Goal: Obtain resource: Download file/media

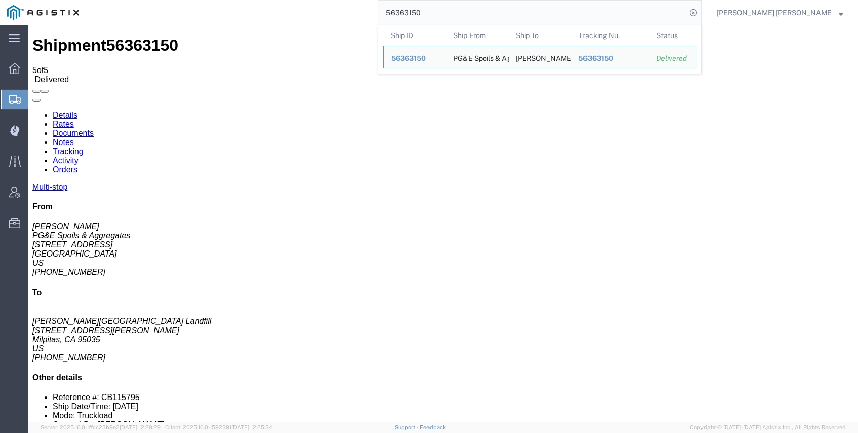
click at [412, 9] on div "56363150 Ship ID Ship From Ship To Tracking Nu. Status Ship ID 56363150 Ship Fr…" at bounding box center [394, 12] width 616 height 25
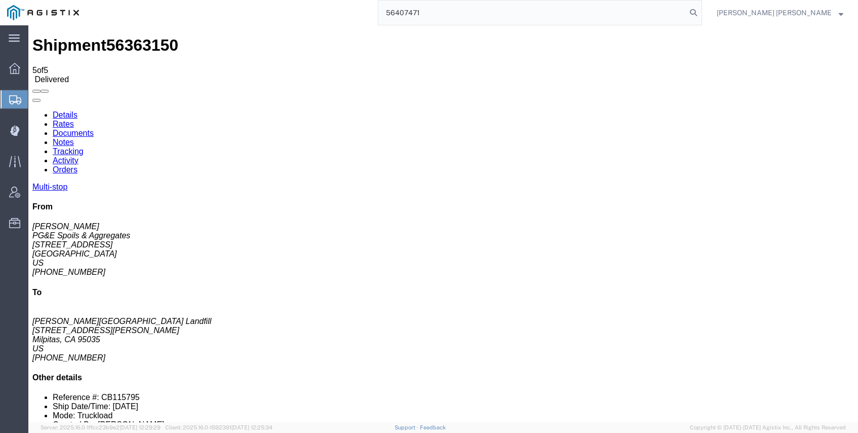
type input "56407471"
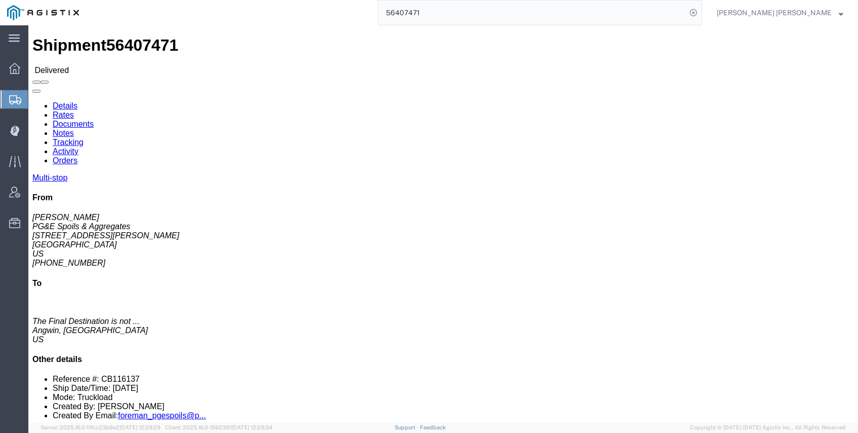
click link "Documents"
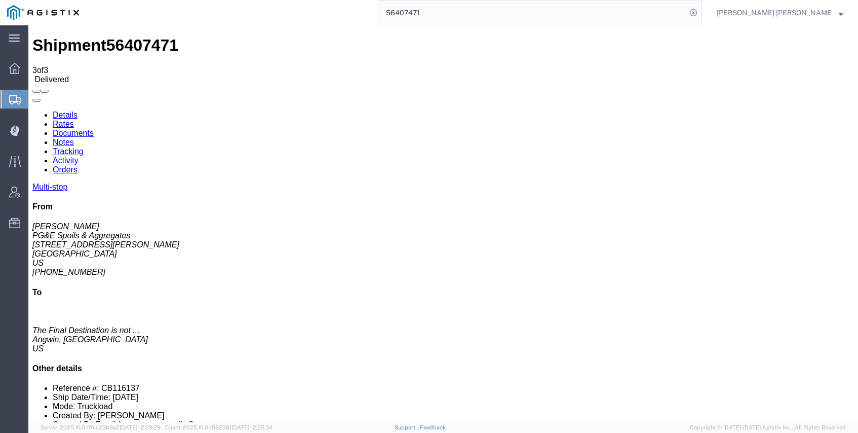
checkbox input "true"
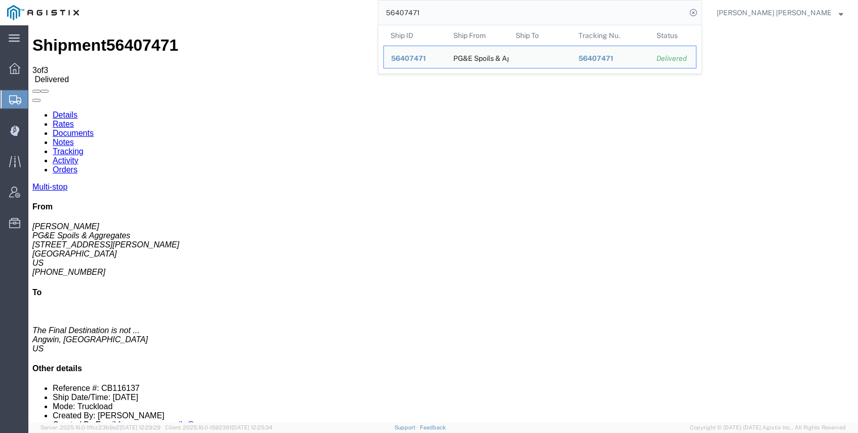
drag, startPoint x: 459, startPoint y: 10, endPoint x: 365, endPoint y: 0, distance: 94.7
click at [365, 0] on div "56407471 Ship ID Ship From Ship To Tracking Nu. Status Ship ID 56407471 Ship Fr…" at bounding box center [394, 12] width 616 height 25
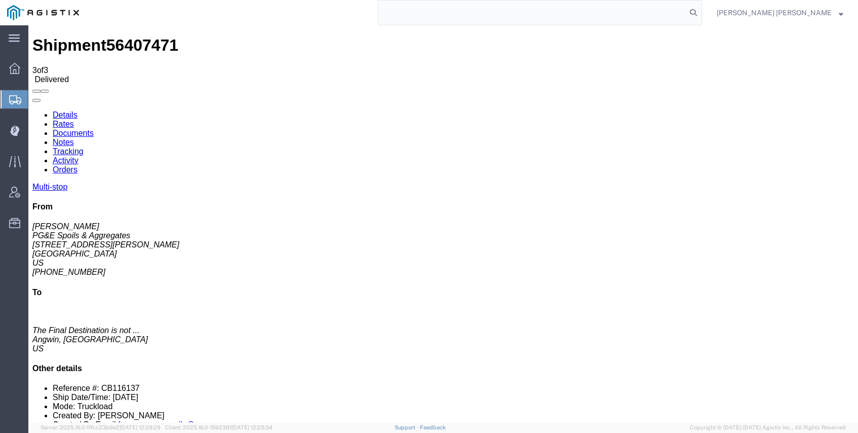
type input "v"
paste input "56407581"
type input "56407581"
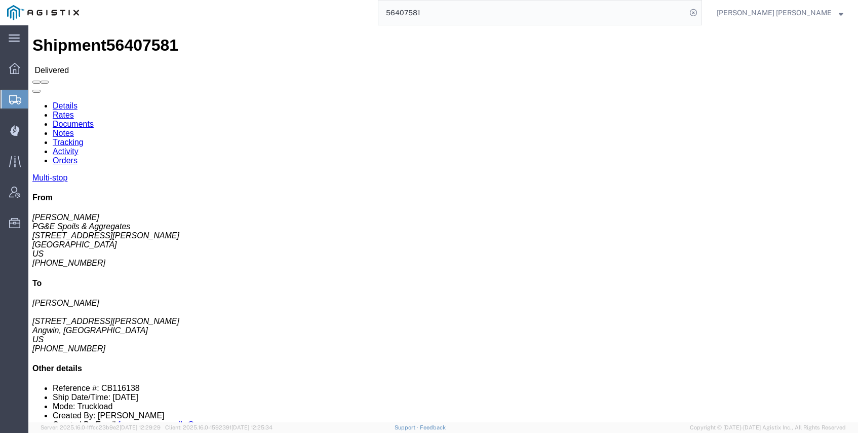
click link "Documents"
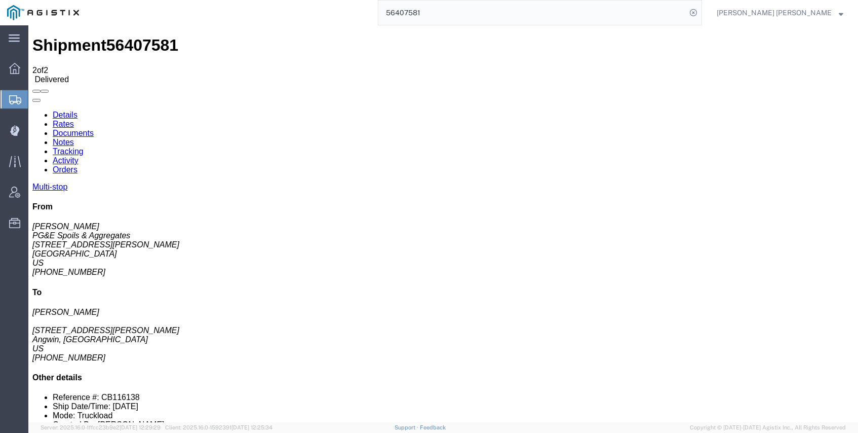
checkbox input "true"
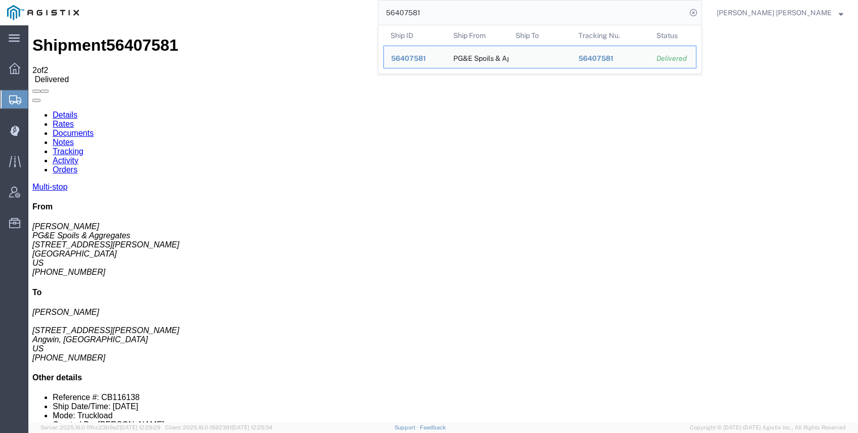
drag, startPoint x: 505, startPoint y: 12, endPoint x: 374, endPoint y: 10, distance: 130.2
click at [378, 10] on div "56407581 Ship ID Ship From Ship To Tracking Nu. Status Ship ID 56407581 Ship Fr…" at bounding box center [394, 12] width 616 height 25
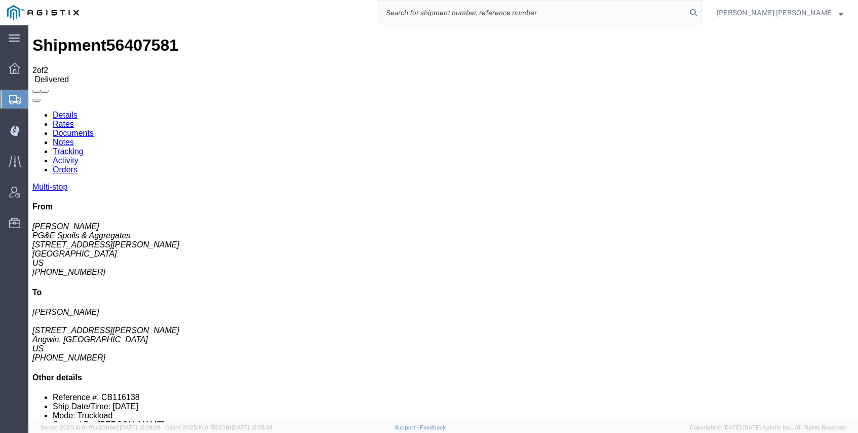
paste input "56407579"
type input "56407579"
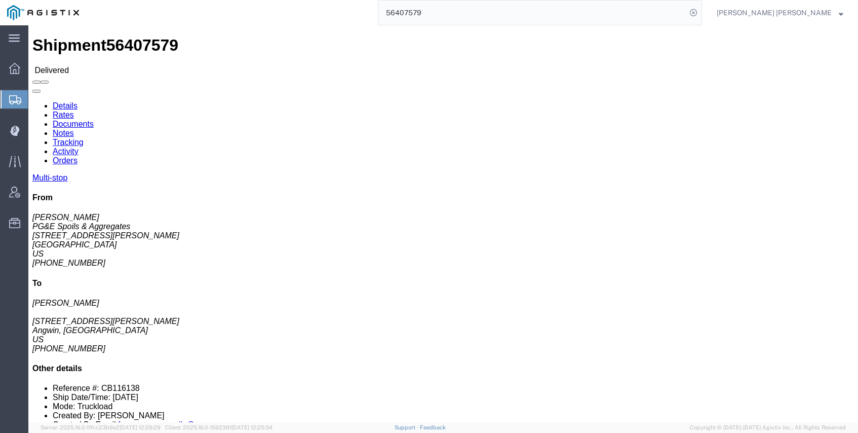
click link "Documents"
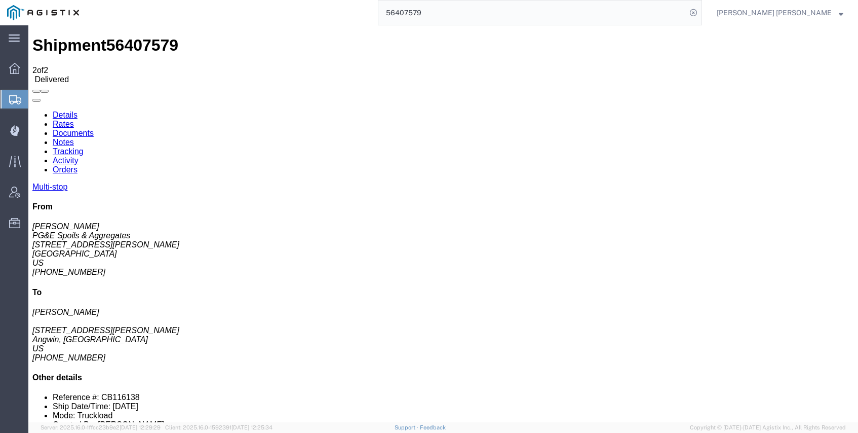
checkbox input "true"
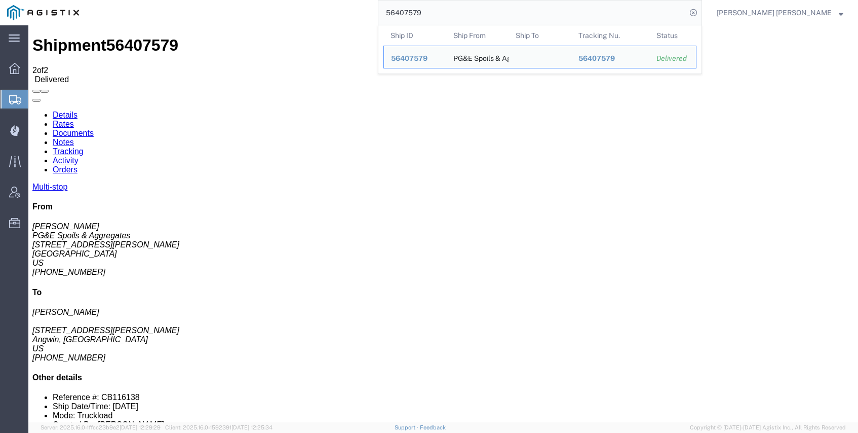
drag, startPoint x: 495, startPoint y: 7, endPoint x: 404, endPoint y: 3, distance: 91.8
click at [404, 3] on div "56407579 Ship ID Ship From Ship To Tracking Nu. Status Ship ID 56407579 Ship Fr…" at bounding box center [394, 12] width 616 height 25
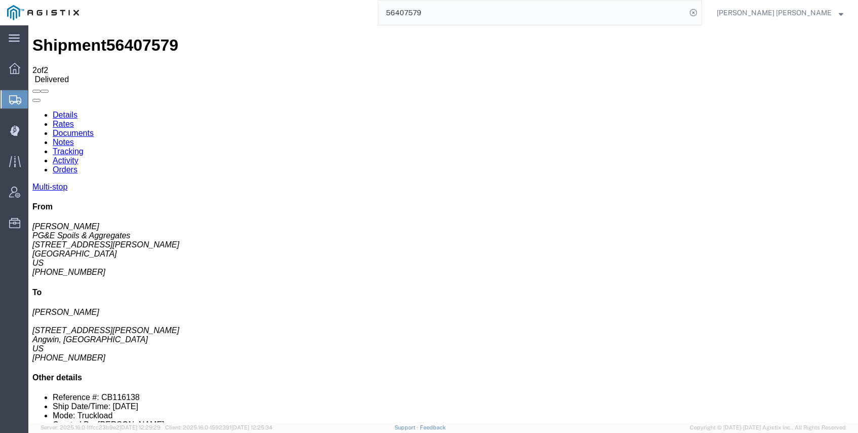
drag, startPoint x: 484, startPoint y: 4, endPoint x: 405, endPoint y: 12, distance: 78.9
click at [405, 12] on div "56407579" at bounding box center [394, 12] width 616 height 25
drag, startPoint x: 487, startPoint y: 9, endPoint x: 402, endPoint y: 7, distance: 85.6
click at [405, 8] on div "56407579" at bounding box center [394, 12] width 616 height 25
drag, startPoint x: 479, startPoint y: 10, endPoint x: 408, endPoint y: 7, distance: 70.5
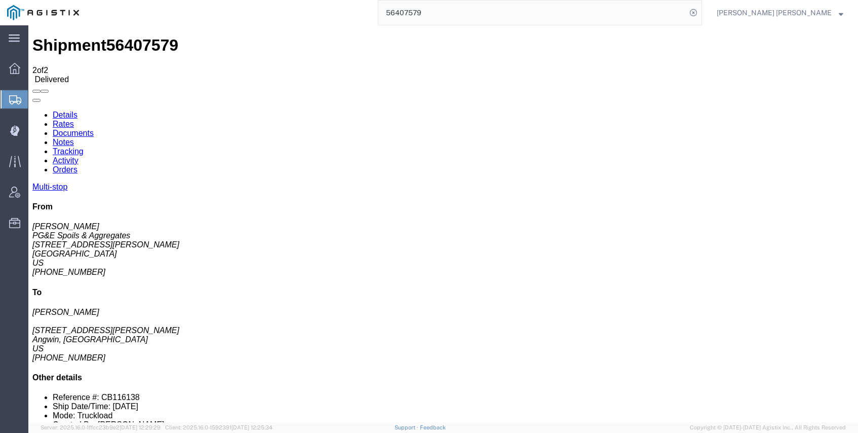
click at [409, 8] on div "56407579" at bounding box center [394, 12] width 616 height 25
paste input "56429202"
type input "56429202"
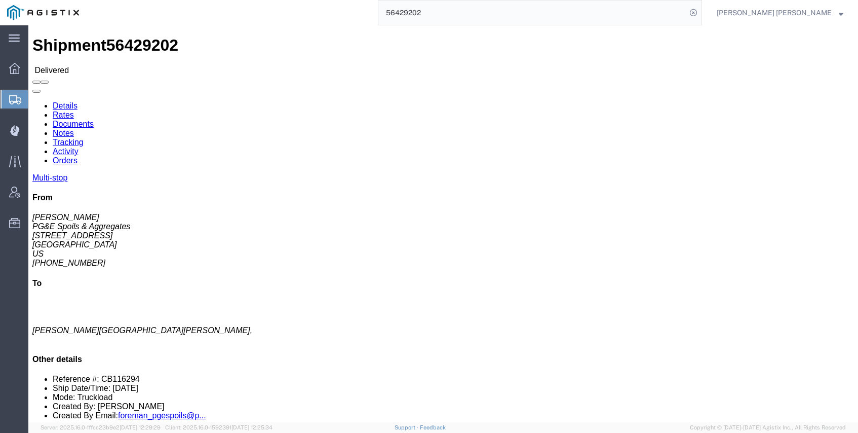
click link "Documents"
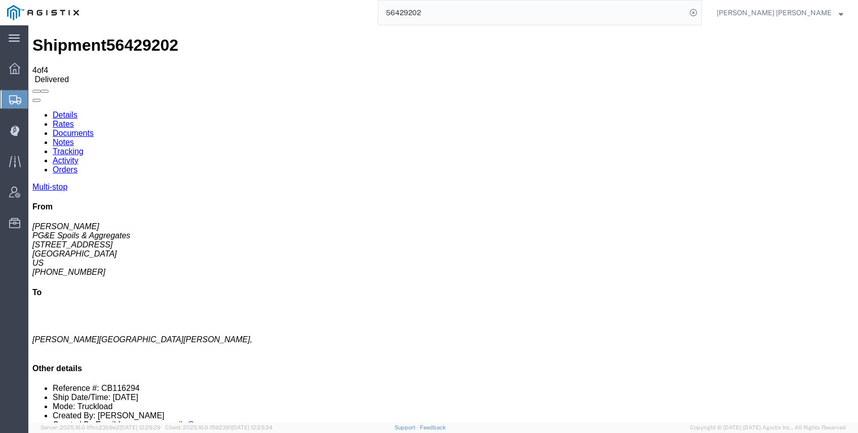
checkbox input "true"
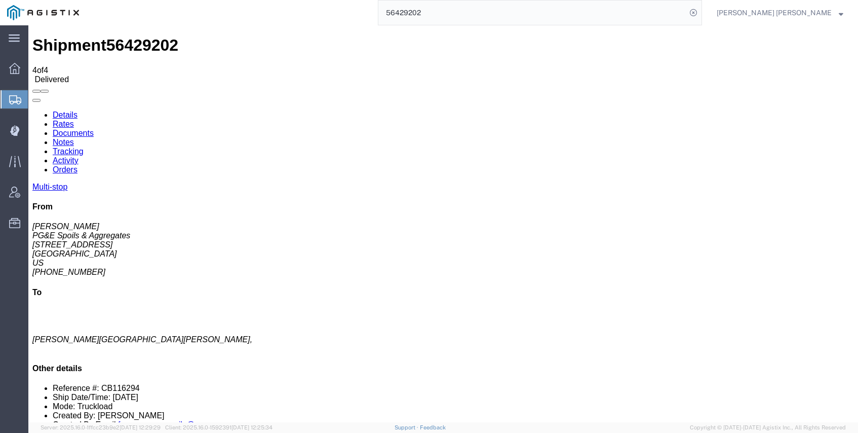
checkbox input "true"
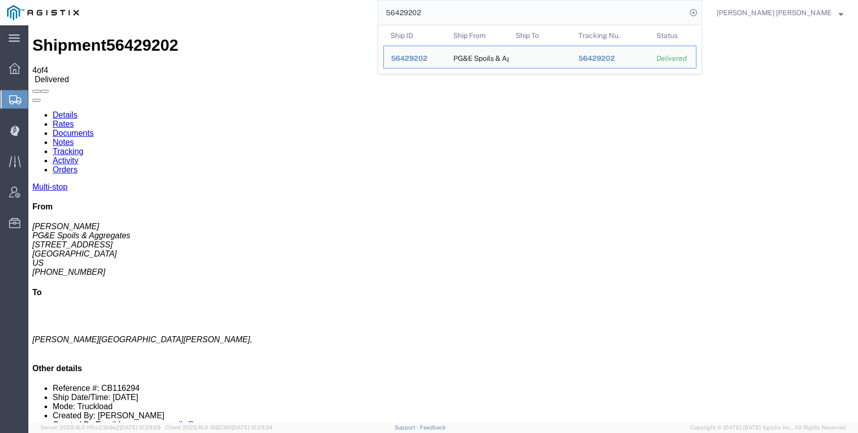
drag, startPoint x: 512, startPoint y: 12, endPoint x: 396, endPoint y: 12, distance: 116.5
click at [407, 12] on div "56429202 Ship ID Ship From Ship To Tracking Nu. Status Ship ID 56429202 Ship Fr…" at bounding box center [394, 12] width 616 height 25
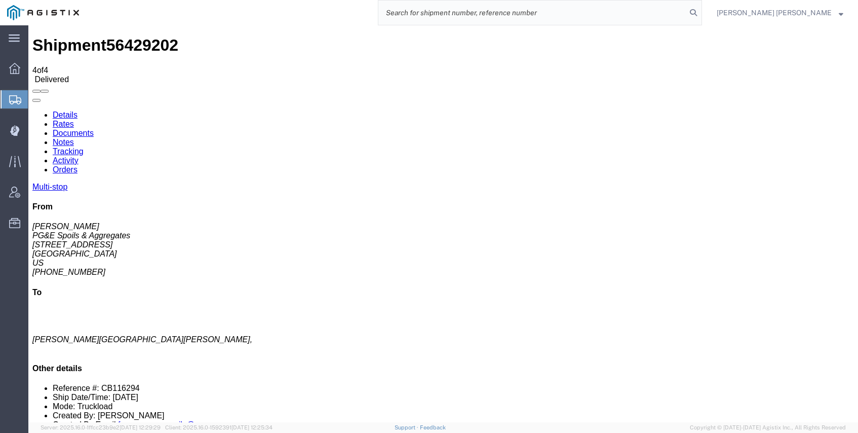
paste input "56429303"
type input "56429303"
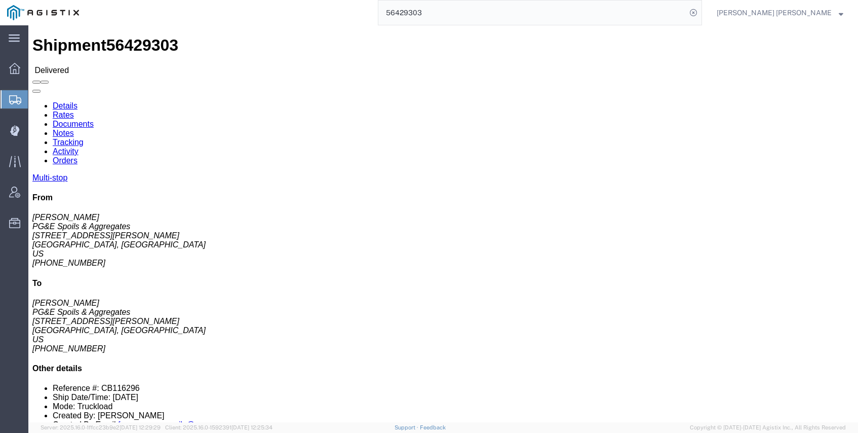
click link "Documents"
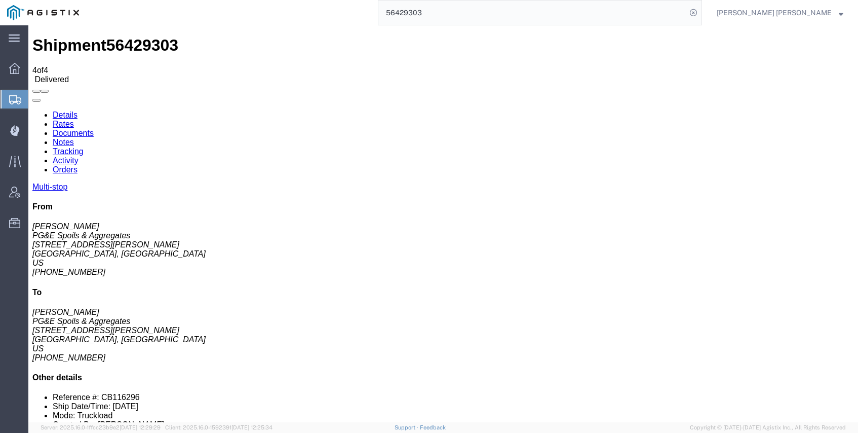
checkbox input "true"
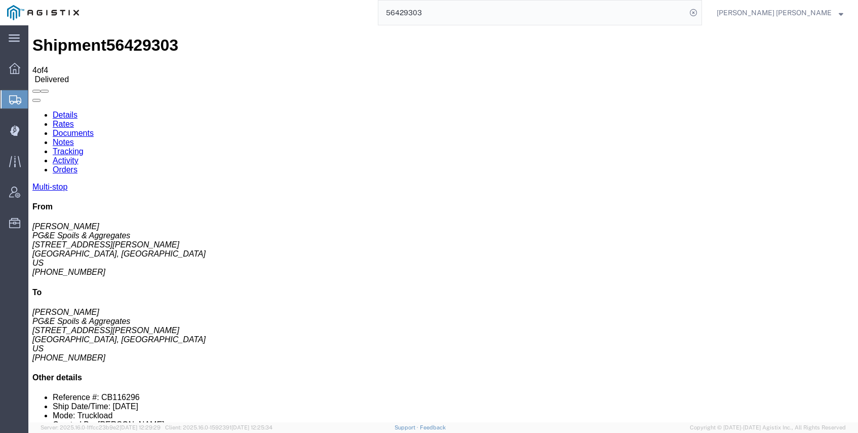
checkbox input "true"
